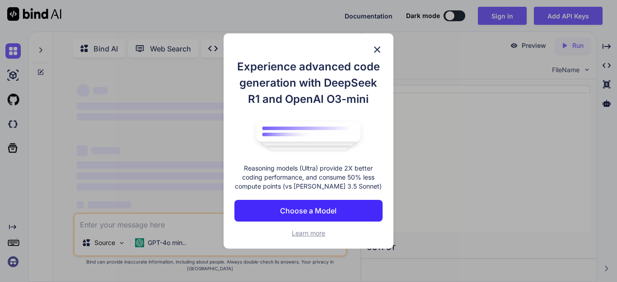
click at [314, 210] on button "Choose a Model" at bounding box center [308, 211] width 148 height 22
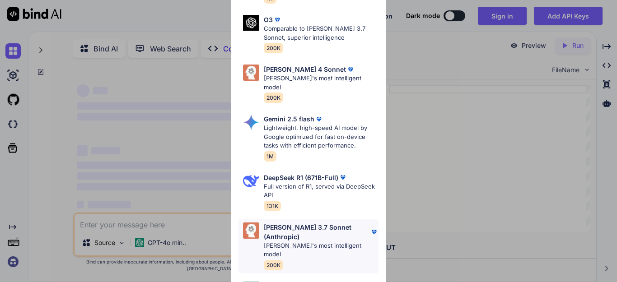
scroll to position [140, 0]
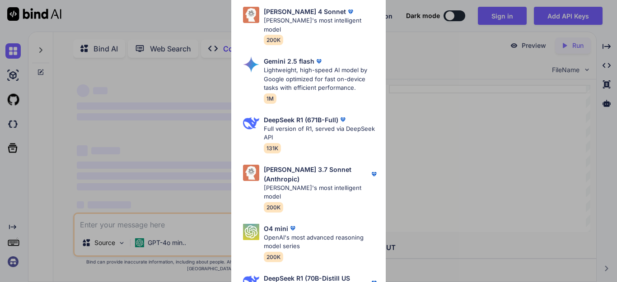
click at [447, 158] on div "Ultra Models Gemini 2.5 Pro Google's advanced multimodal AI model capable of un…" at bounding box center [308, 141] width 617 height 282
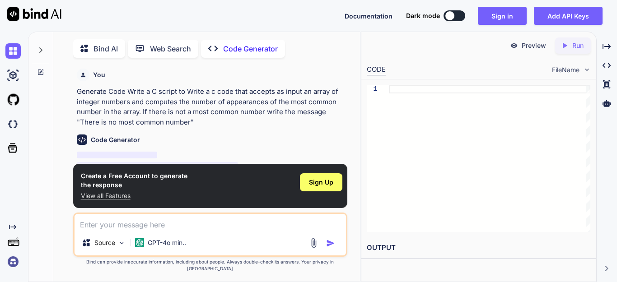
scroll to position [4, 0]
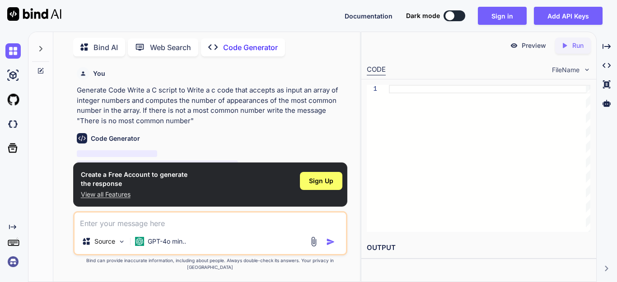
click at [80, 136] on img at bounding box center [82, 138] width 10 height 10
click at [107, 136] on h6 "Code Generator" at bounding box center [115, 138] width 49 height 9
type textarea "x"
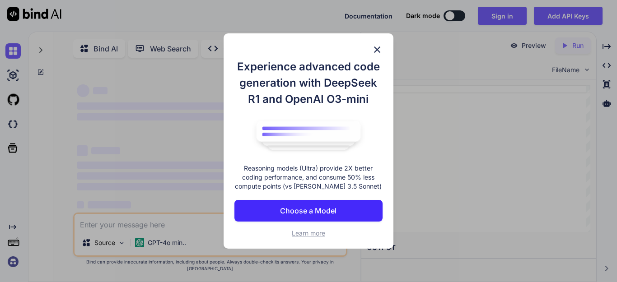
click at [372, 44] on img at bounding box center [377, 49] width 11 height 11
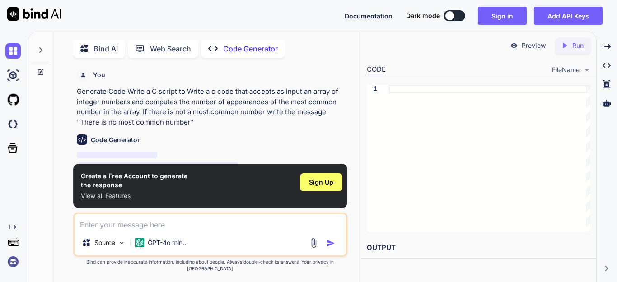
scroll to position [4, 0]
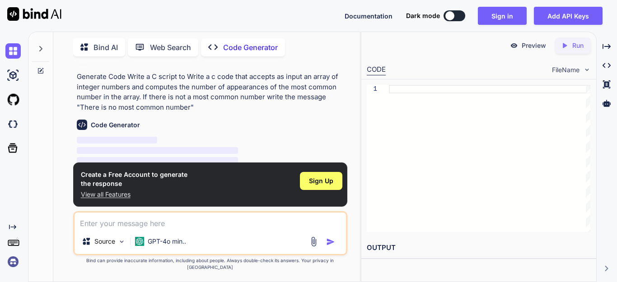
scroll to position [20, 0]
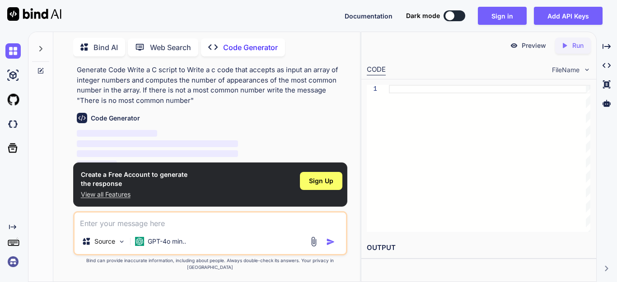
type textarea "x"
